Goal: Find specific page/section: Find specific page/section

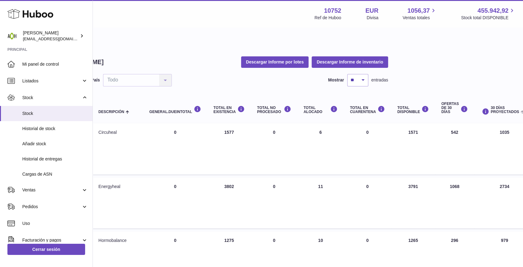
scroll to position [0, 122]
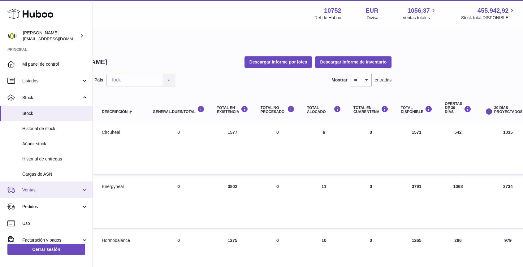
click at [57, 187] on span "Ventas" at bounding box center [51, 190] width 59 height 6
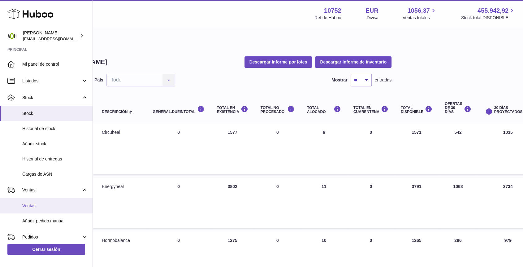
click at [43, 202] on link "Ventas" at bounding box center [46, 205] width 93 height 15
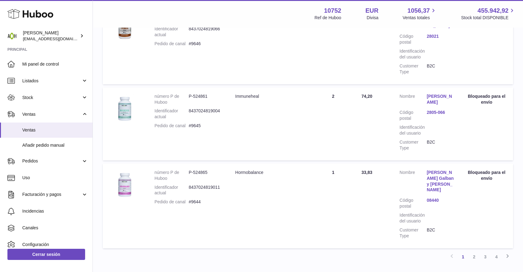
scroll to position [780, 0]
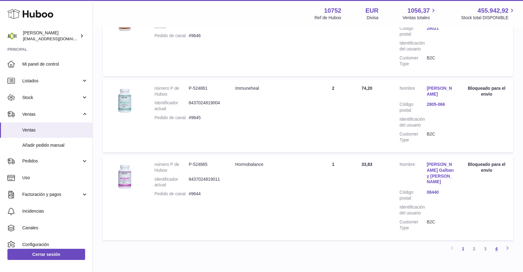
click at [493, 243] on link "4" at bounding box center [496, 248] width 11 height 11
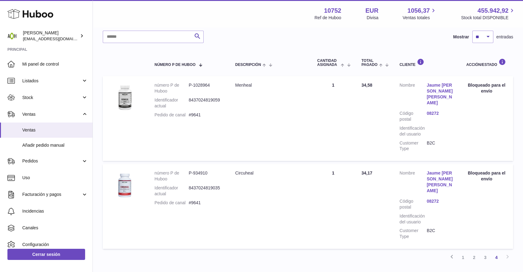
scroll to position [43, 0]
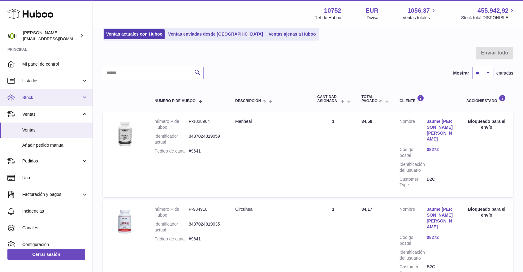
click at [39, 101] on link "Stock" at bounding box center [46, 97] width 93 height 17
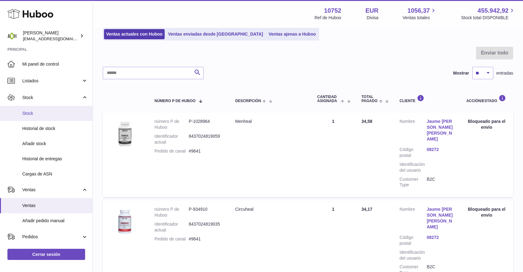
click at [36, 111] on span "Stock" at bounding box center [55, 114] width 66 height 6
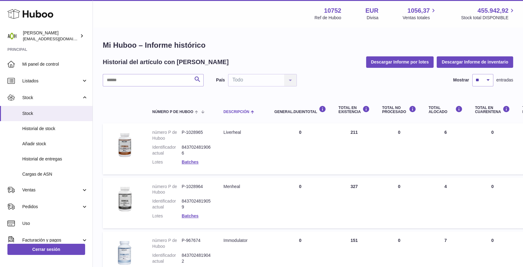
click at [229, 108] on th "Descripción" at bounding box center [242, 108] width 51 height 25
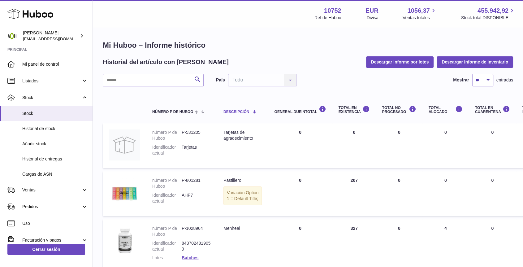
click at [243, 109] on div "Descripción" at bounding box center [243, 111] width 38 height 5
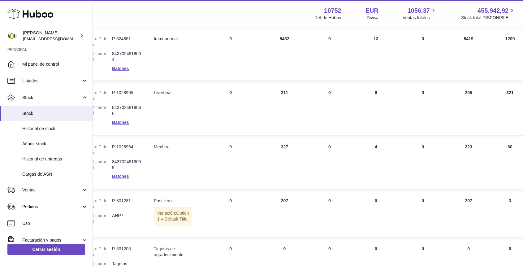
scroll to position [76, 70]
